Goal: Transaction & Acquisition: Download file/media

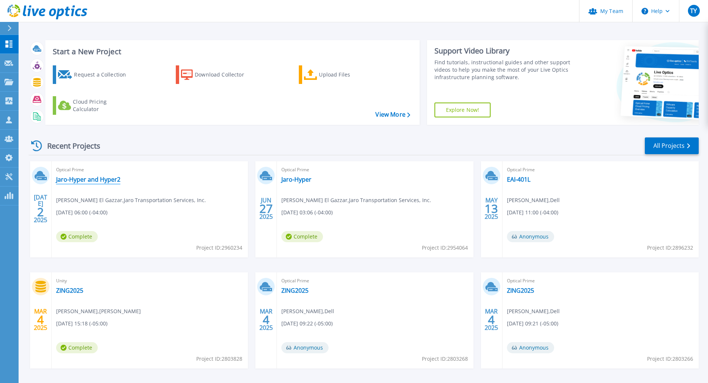
click at [107, 182] on link "Jaro-Hyper and Hyper2" at bounding box center [88, 179] width 64 height 7
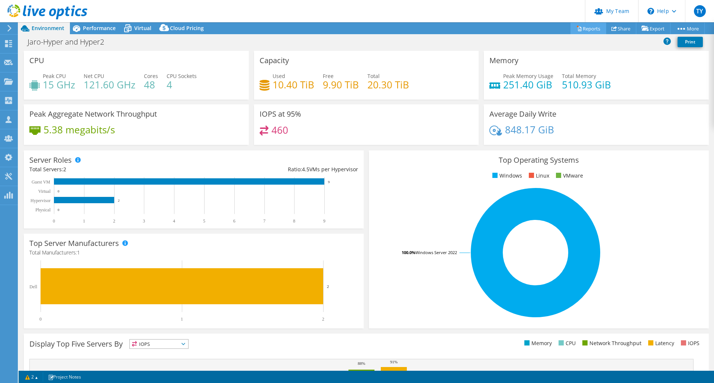
click at [581, 26] on link "Reports" at bounding box center [588, 29] width 36 height 12
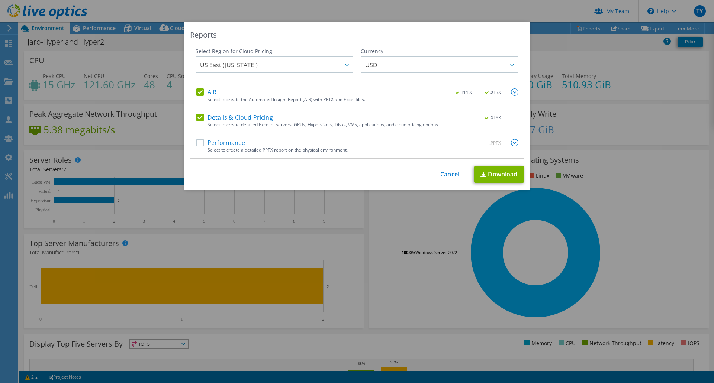
click at [512, 94] on img at bounding box center [514, 91] width 7 height 7
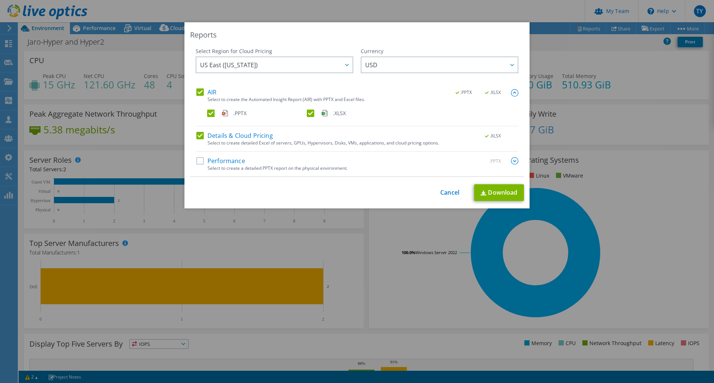
click at [311, 113] on label ".XLSX" at bounding box center [356, 113] width 98 height 7
click at [0, 0] on input ".XLSX" at bounding box center [0, 0] width 0 height 0
click at [197, 161] on label "Performance" at bounding box center [220, 160] width 49 height 7
click at [0, 0] on input "Performance" at bounding box center [0, 0] width 0 height 0
click at [196, 138] on label "Details & Cloud Pricing" at bounding box center [234, 135] width 77 height 7
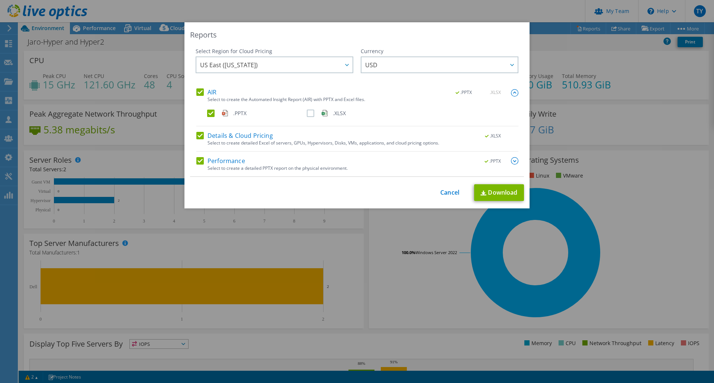
click at [0, 0] on input "Details & Cloud Pricing" at bounding box center [0, 0] width 0 height 0
click at [494, 191] on link "Download" at bounding box center [499, 192] width 50 height 17
